Goal: Check status: Check status

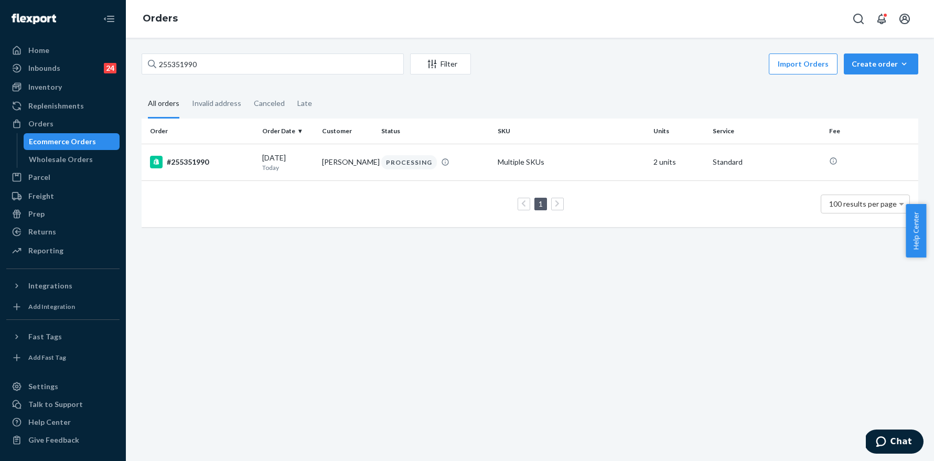
click at [216, 72] on input "255351990" at bounding box center [273, 64] width 262 height 21
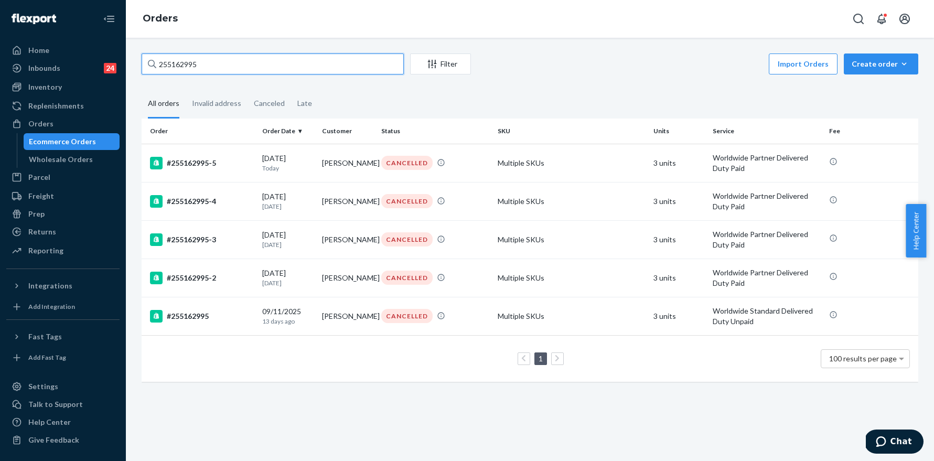
click at [186, 61] on input "255162995" at bounding box center [273, 64] width 262 height 21
click at [210, 63] on input "255162995" at bounding box center [273, 64] width 262 height 21
paste input "004686"
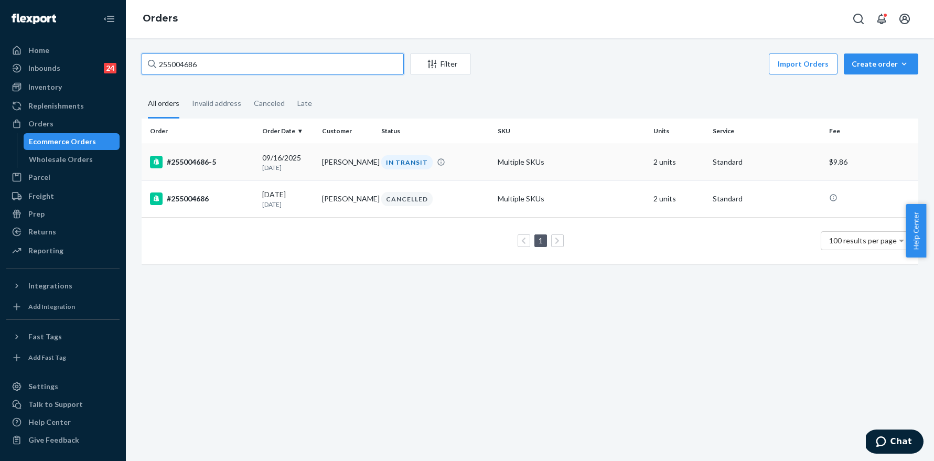
type input "255004686"
click at [201, 159] on div "#255004686-5" at bounding box center [202, 162] width 104 height 13
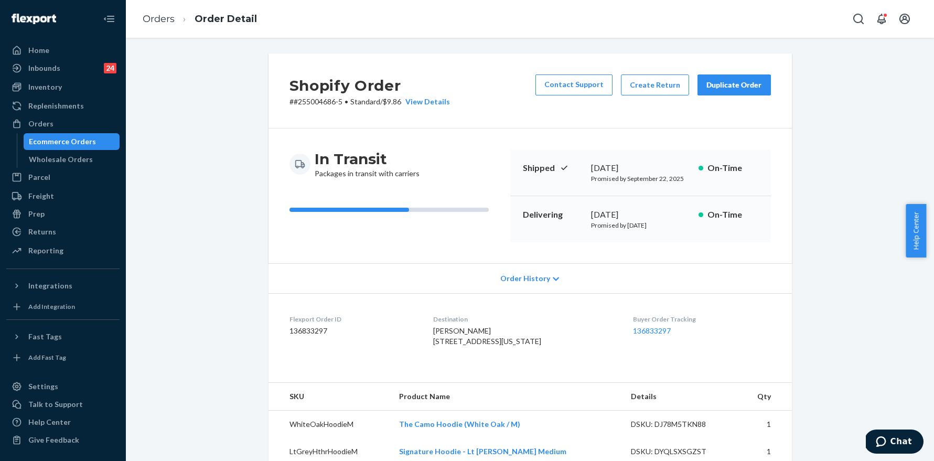
scroll to position [106, 0]
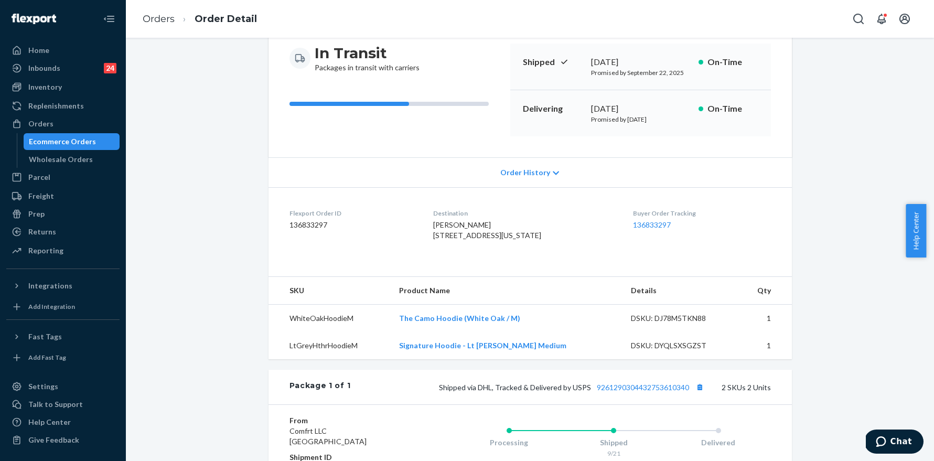
click at [466, 237] on span "[PERSON_NAME] [STREET_ADDRESS][US_STATE]" at bounding box center [487, 229] width 108 height 19
copy span "[STREET_ADDRESS][US_STATE]"
